Goal: Information Seeking & Learning: Learn about a topic

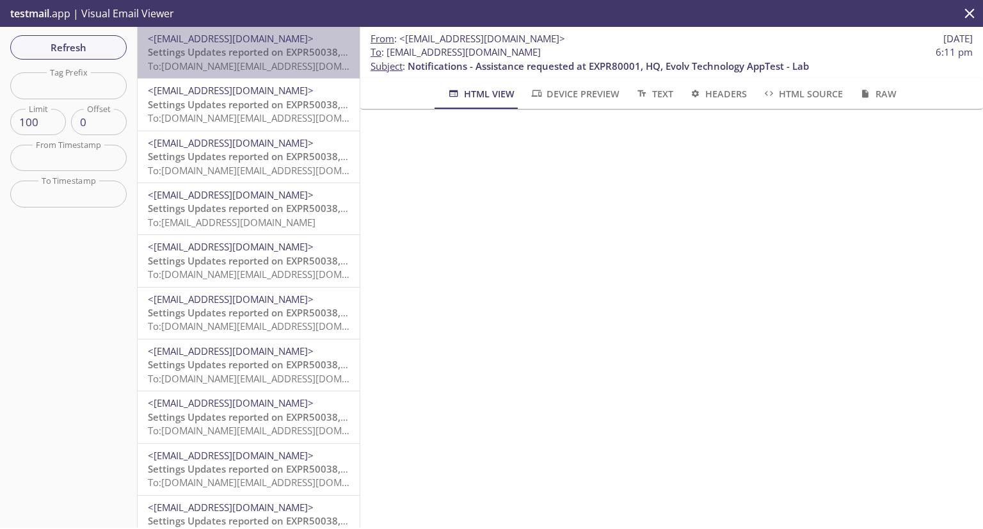
click at [261, 41] on span "<[EMAIL_ADDRESS][DOMAIN_NAME]>" at bounding box center [231, 38] width 166 height 13
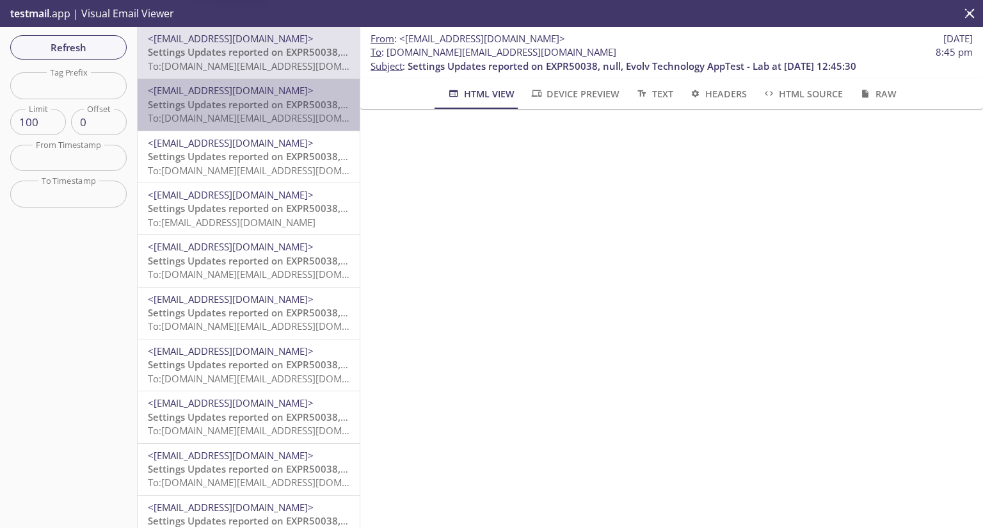
click at [255, 108] on span "Settings Updates reported on EXPR50038, null, Evolv Technology AppTest - Lab at…" at bounding box center [372, 104] width 449 height 13
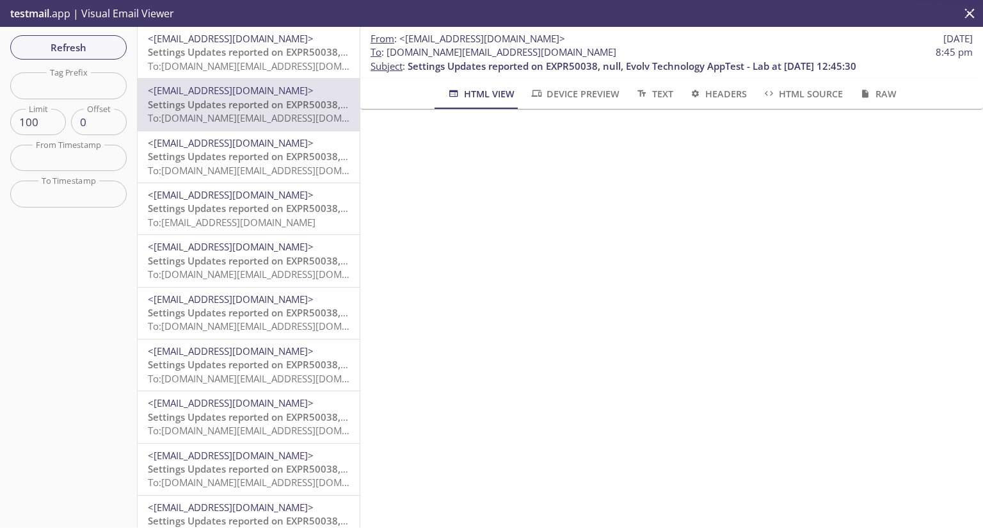
click at [253, 166] on span "To: evolvportal.auto_distributor_totp_user@inbox.testmail.app" at bounding box center [269, 170] width 243 height 13
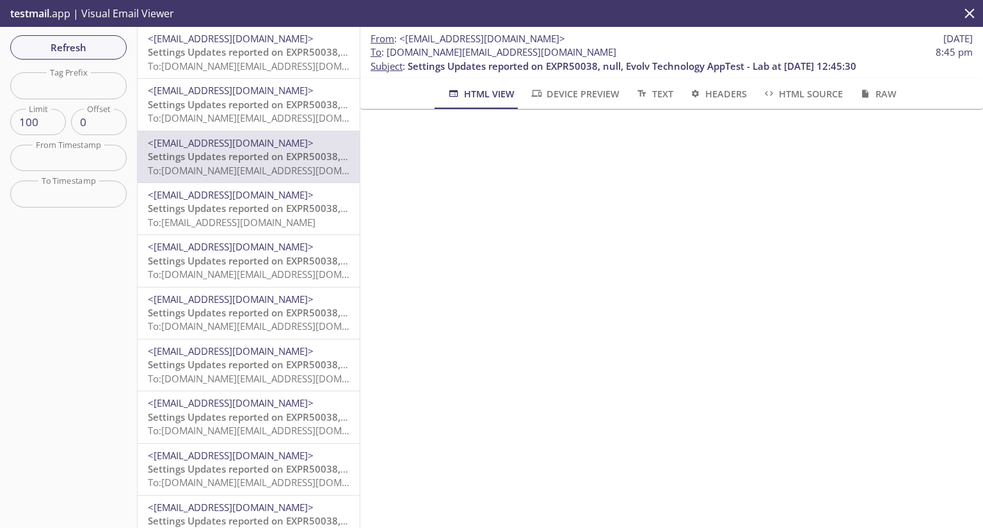
click at [255, 268] on span "To: evolvportal.auto_customer_totp_user@inbox.testmail.app" at bounding box center [269, 274] width 243 height 13
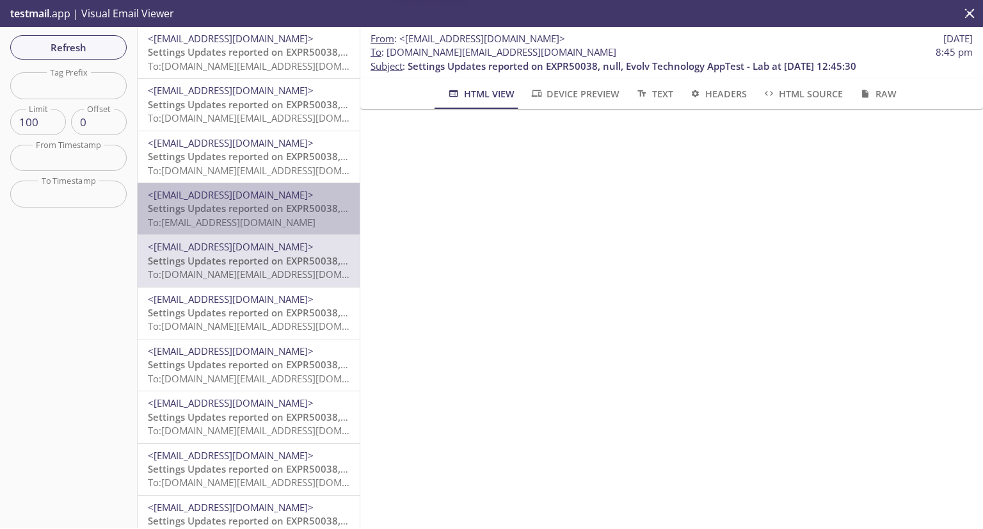
click at [259, 214] on span "Settings Updates reported on EXPR50038, null, Evolv Technology AppTest - Lab at…" at bounding box center [372, 208] width 449 height 13
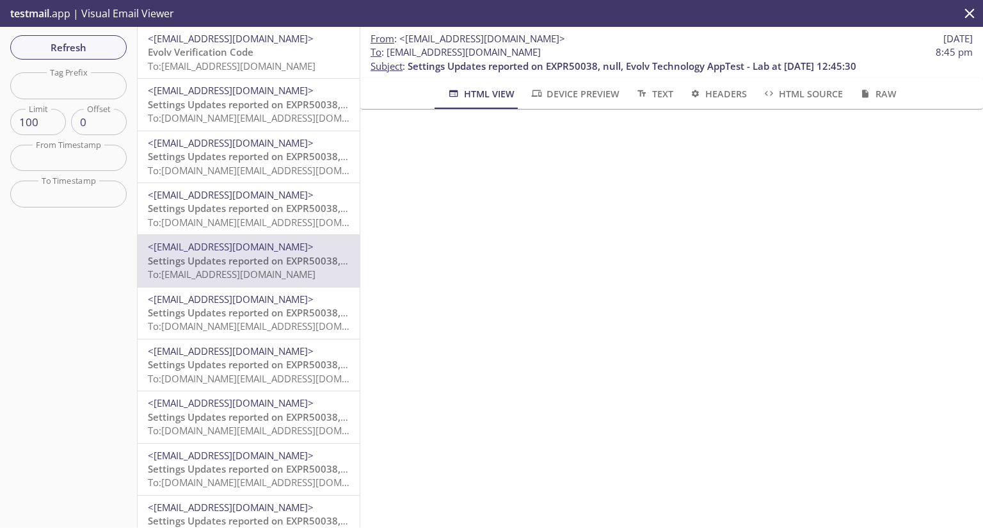
click at [209, 61] on span "To: [EMAIL_ADDRESS][DOMAIN_NAME]" at bounding box center [232, 66] width 168 height 13
